Goal: Book appointment/travel/reservation

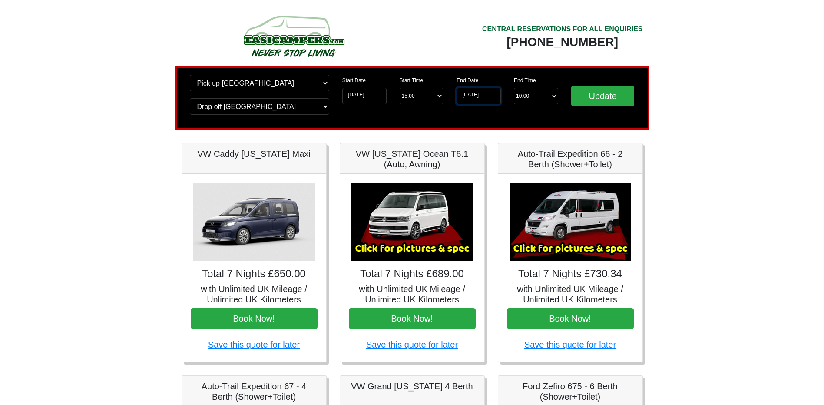
click at [476, 98] on input "[DATE]" at bounding box center [479, 96] width 44 height 17
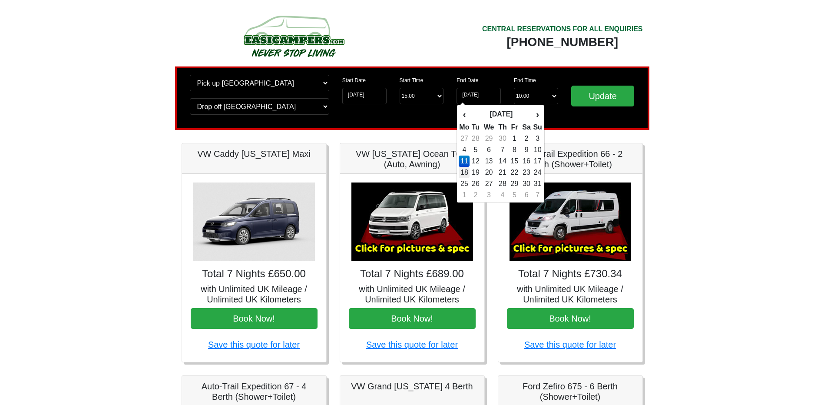
click at [468, 173] on td "18" at bounding box center [464, 172] width 11 height 11
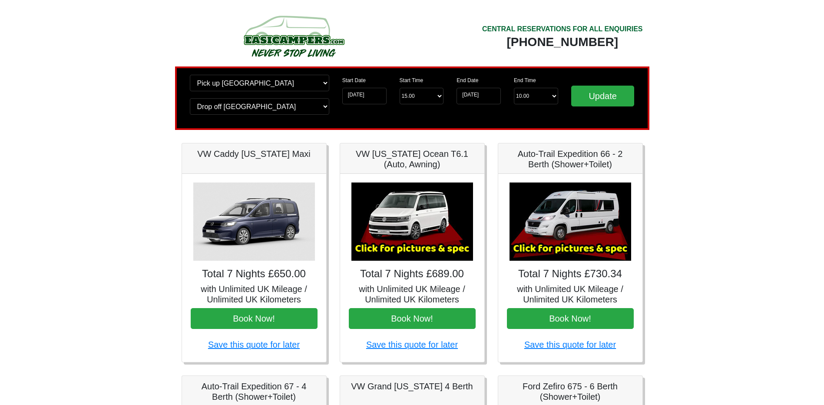
type input "[DATE]"
click at [371, 99] on input "[DATE]" at bounding box center [364, 96] width 44 height 17
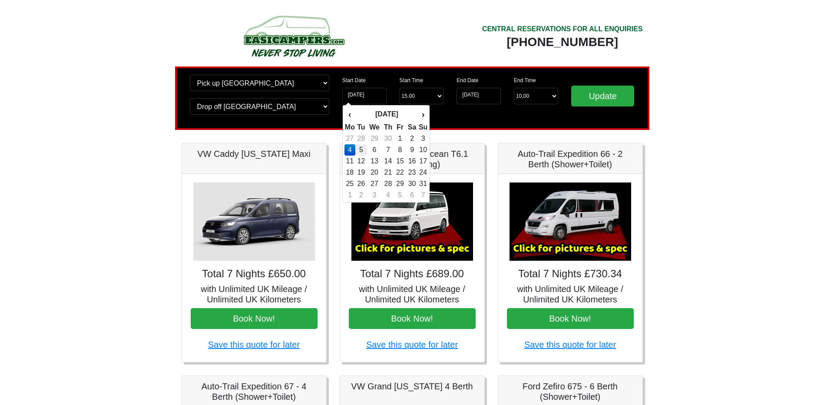
click at [363, 149] on td "5" at bounding box center [361, 149] width 12 height 11
type input "[DATE]"
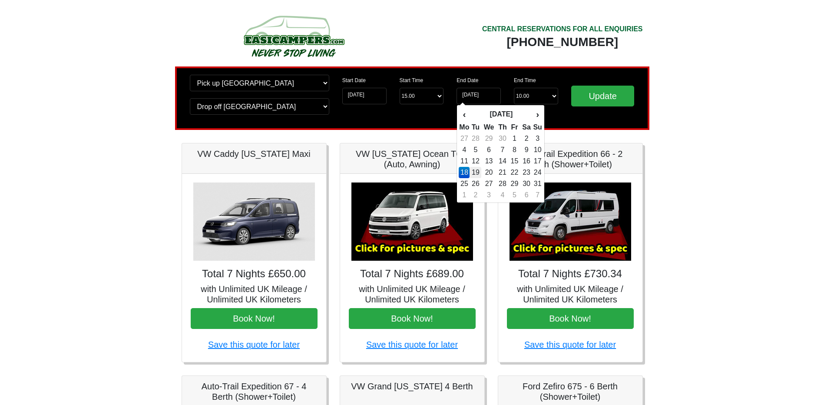
click at [480, 171] on td "19" at bounding box center [476, 172] width 12 height 11
type input "19-05-2026"
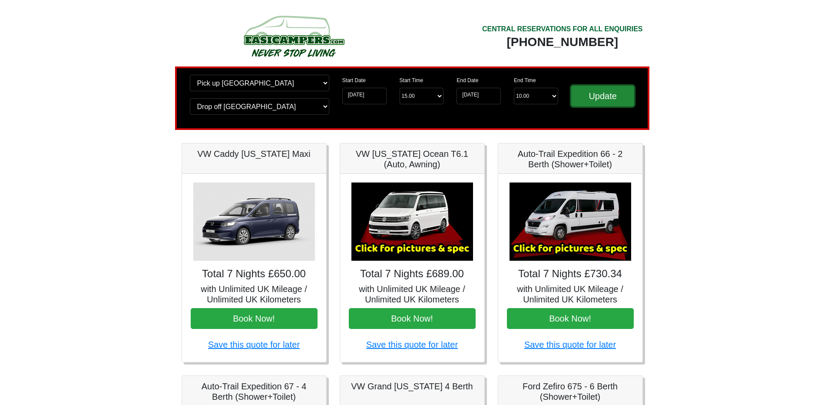
click at [604, 92] on input "Update" at bounding box center [602, 96] width 63 height 21
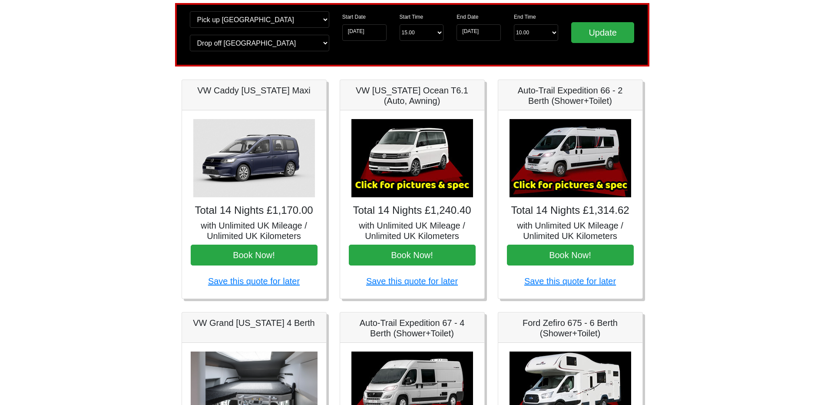
scroll to position [43, 0]
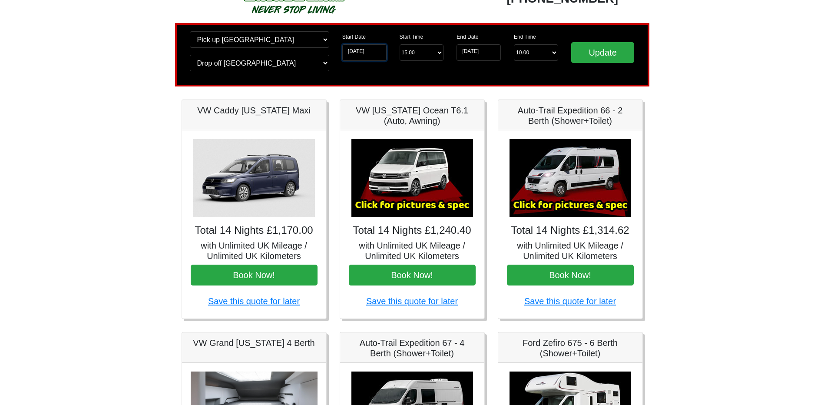
click at [378, 56] on input "[DATE]" at bounding box center [364, 52] width 44 height 17
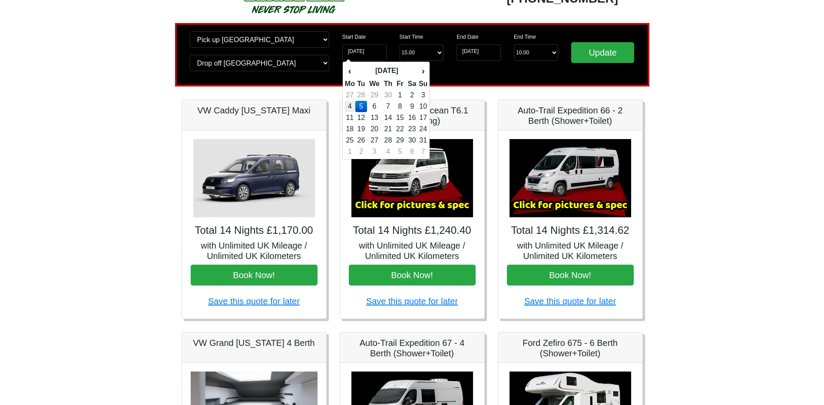
click at [349, 105] on td "4" at bounding box center [350, 106] width 11 height 11
type input "[DATE]"
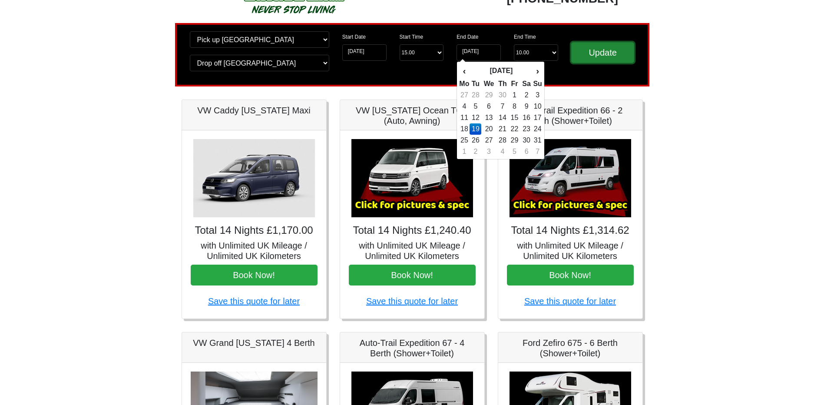
click at [591, 56] on input "Update" at bounding box center [602, 52] width 63 height 21
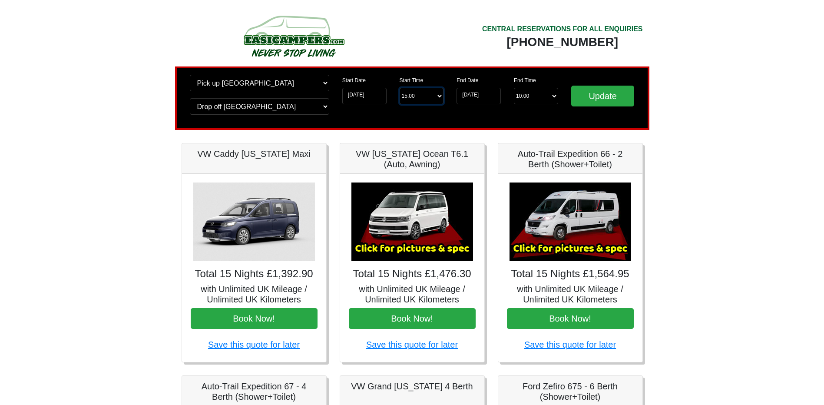
click at [415, 93] on select "Start Time 15.00 -------- 11.00 am (Saturday & Sunday Only) 12.00 pm (Saturday)…" at bounding box center [422, 96] width 44 height 17
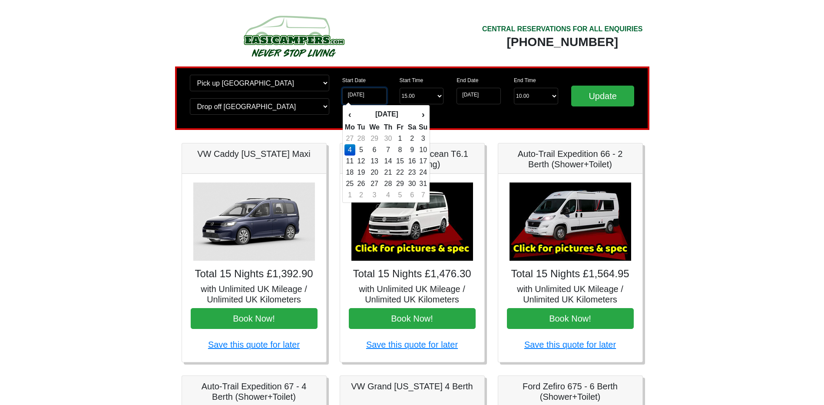
click at [357, 95] on input "[DATE]" at bounding box center [364, 96] width 44 height 17
click at [362, 151] on td "5" at bounding box center [361, 149] width 12 height 11
click at [371, 97] on input "05-05-2026" at bounding box center [364, 96] width 44 height 17
click at [378, 150] on td "6" at bounding box center [374, 149] width 15 height 11
type input "[DATE]"
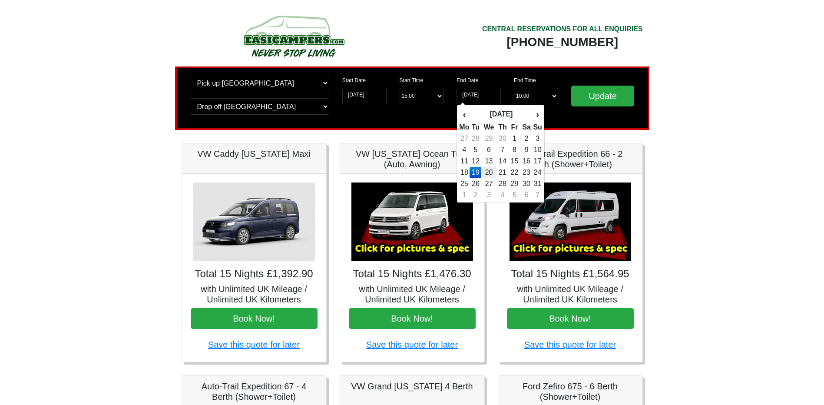
click at [491, 171] on td "20" at bounding box center [488, 172] width 15 height 11
type input "[DATE]"
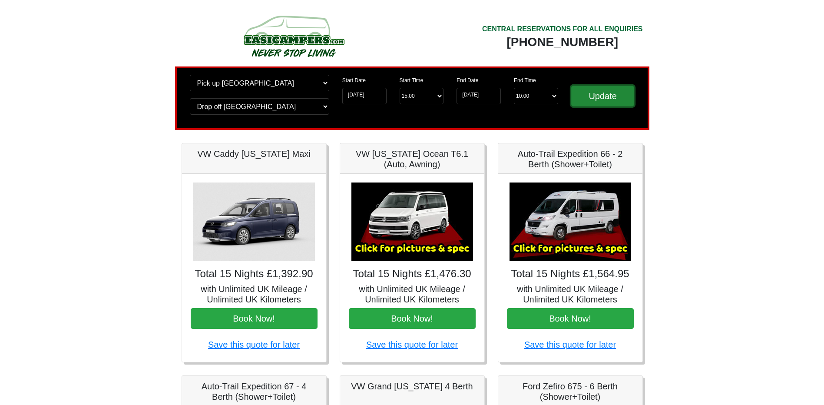
click at [601, 104] on input "Update" at bounding box center [602, 96] width 63 height 21
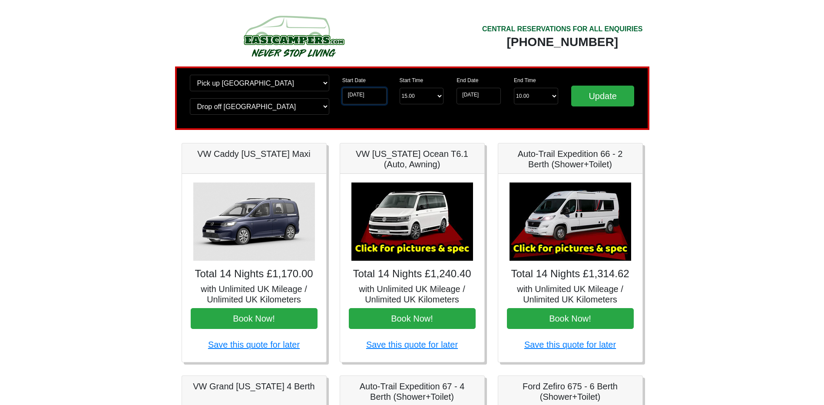
click at [369, 98] on input "[DATE]" at bounding box center [364, 96] width 44 height 17
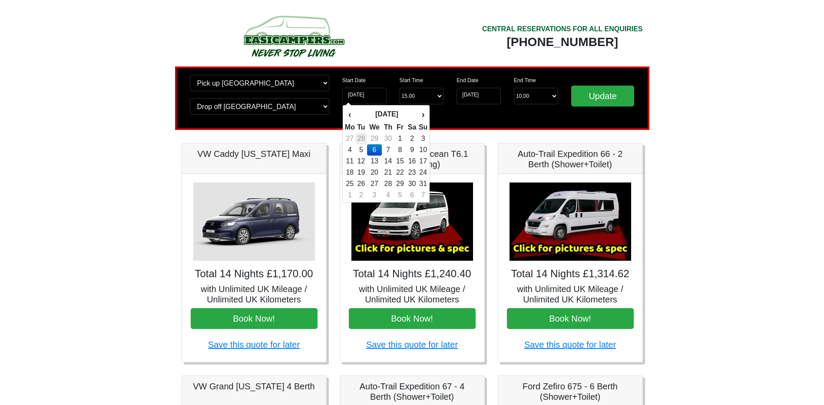
click at [365, 139] on td "28" at bounding box center [361, 138] width 12 height 11
type input "[DATE]"
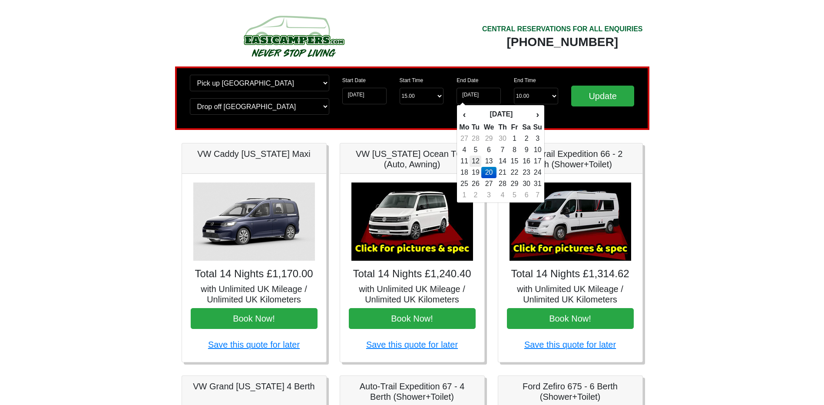
click at [477, 164] on td "12" at bounding box center [476, 161] width 12 height 11
type input "[DATE]"
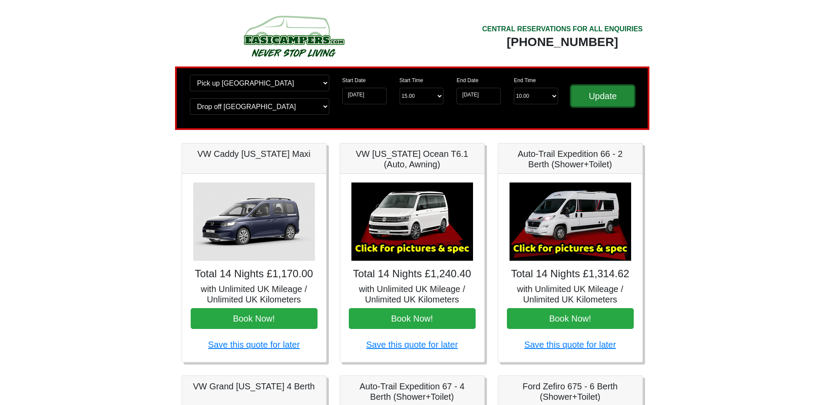
click at [592, 106] on input "Update" at bounding box center [602, 96] width 63 height 21
